Goal: Obtain resource: Download file/media

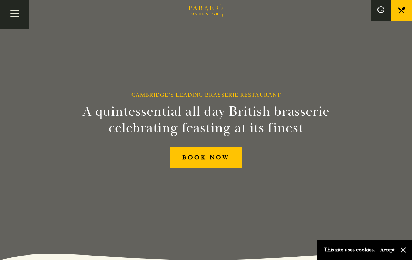
click at [12, 15] on button "Toggle navigation" at bounding box center [14, 14] width 29 height 29
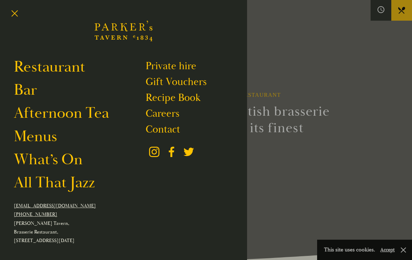
click at [88, 114] on link "Afternoon Tea" at bounding box center [61, 112] width 95 height 19
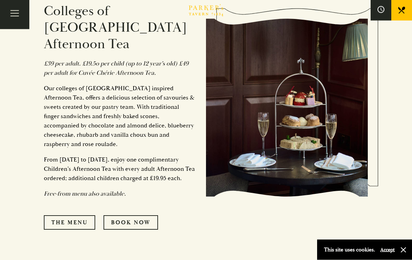
scroll to position [344, 0]
click at [69, 216] on link "The Menu" at bounding box center [69, 223] width 51 height 14
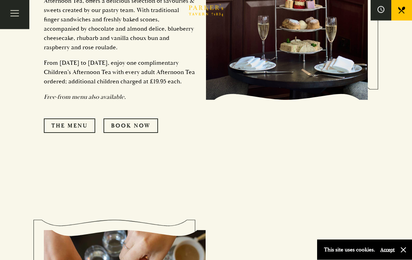
scroll to position [438, 0]
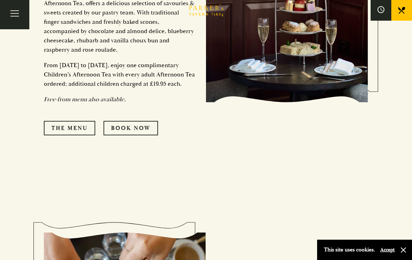
click at [147, 121] on link "Book Now" at bounding box center [130, 128] width 54 height 14
click at [77, 121] on link "The Menu" at bounding box center [69, 128] width 51 height 14
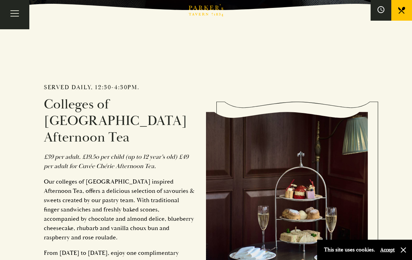
scroll to position [239, 0]
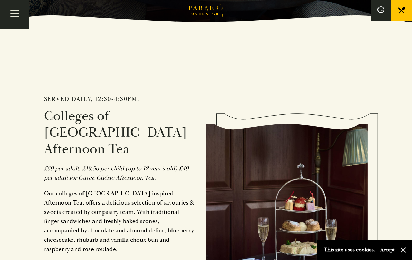
click at [14, 14] on button "Toggle navigation" at bounding box center [14, 14] width 29 height 29
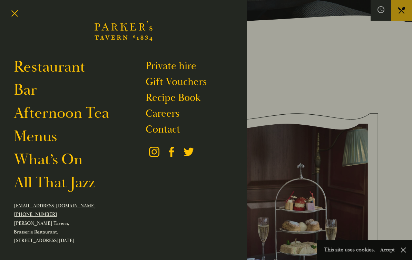
click at [59, 158] on link "What’s On" at bounding box center [48, 159] width 69 height 19
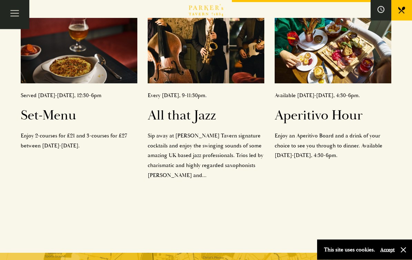
scroll to position [304, 0]
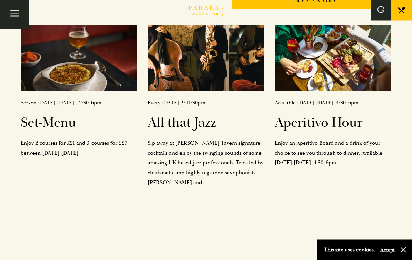
click at [29, 115] on h2 "Set-Menu" at bounding box center [79, 123] width 117 height 17
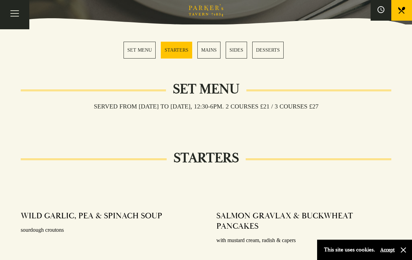
scroll to position [183, 0]
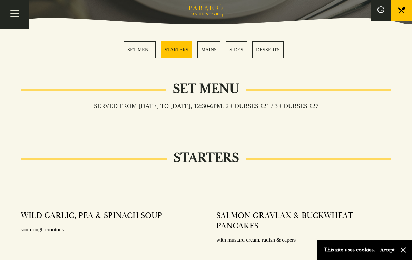
click at [146, 53] on link "SET MENU" at bounding box center [139, 49] width 32 height 17
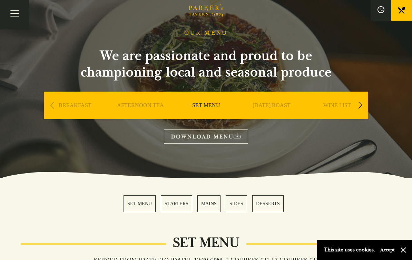
scroll to position [28, 0]
click at [144, 103] on link "AFTERNOON TEA" at bounding box center [140, 116] width 47 height 28
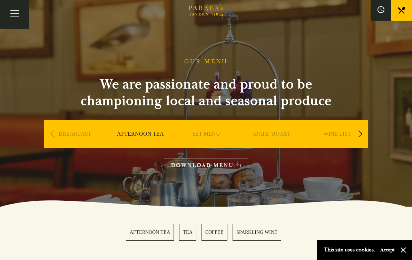
click at [231, 164] on link "DOWNLOAD MENU" at bounding box center [206, 165] width 84 height 14
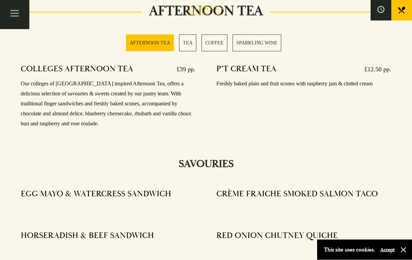
scroll to position [261, 0]
click at [108, 69] on section "AFTERNOON TEA TEA COFFEE SPARKLING WINE" at bounding box center [206, 42] width 412 height 51
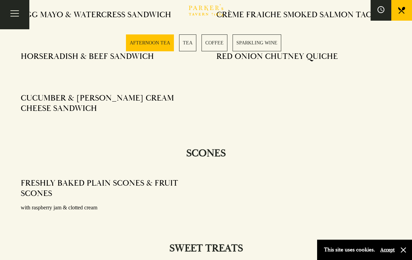
scroll to position [439, 0]
